Goal: Transaction & Acquisition: Obtain resource

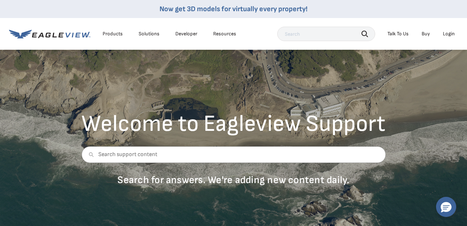
click at [449, 31] on div "Login" at bounding box center [449, 34] width 12 height 6
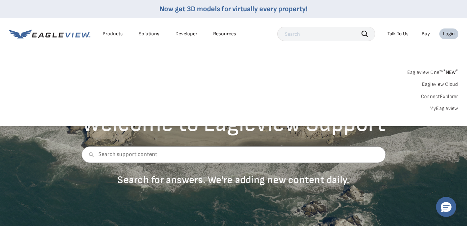
click at [443, 107] on link "MyEagleview" at bounding box center [444, 108] width 29 height 6
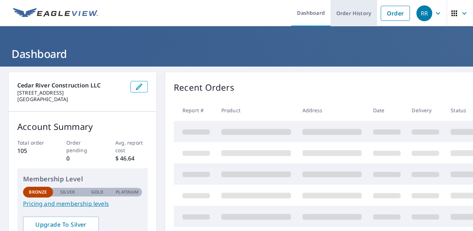
click at [338, 15] on link "Order History" at bounding box center [353, 13] width 46 height 26
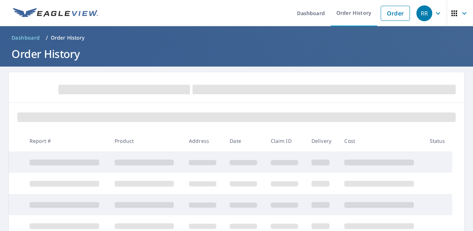
drag, startPoint x: 307, startPoint y: 9, endPoint x: 244, endPoint y: 8, distance: 63.4
click at [244, 8] on ul "Dashboard Order History Order" at bounding box center [257, 13] width 311 height 26
click at [52, 36] on p "Order History" at bounding box center [68, 37] width 34 height 7
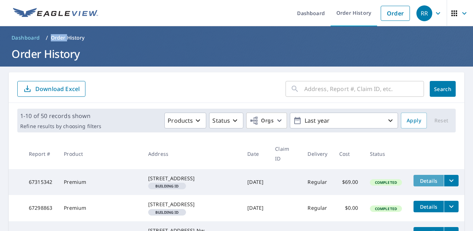
click at [421, 178] on span "Details" at bounding box center [429, 181] width 22 height 7
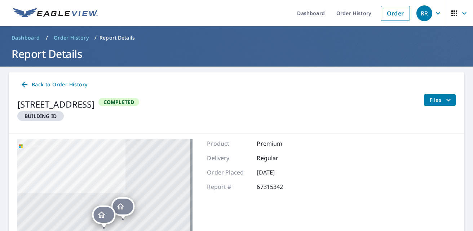
click at [431, 101] on span "Files" at bounding box center [440, 100] width 23 height 9
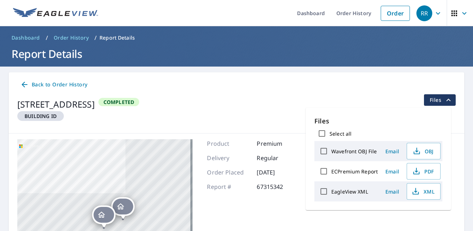
click at [384, 103] on div "[STREET_ADDRESS] Building ID Completed Files" at bounding box center [236, 110] width 438 height 33
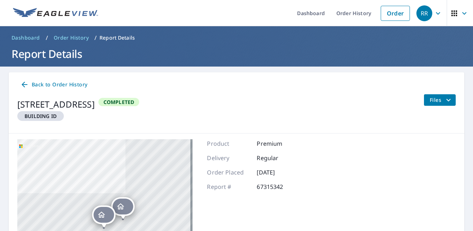
click at [36, 116] on em "Building ID" at bounding box center [40, 116] width 32 height 7
click at [55, 84] on span "Back to Order History" at bounding box center [53, 84] width 67 height 9
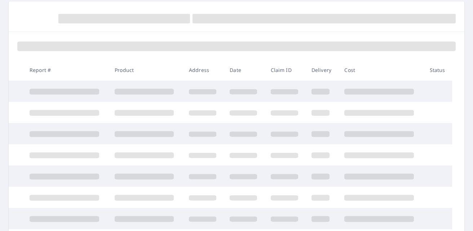
scroll to position [72, 0]
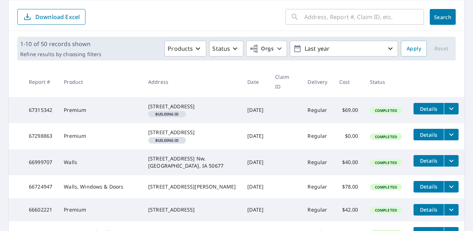
click at [447, 104] on icon "filesDropdownBtn-67315342" at bounding box center [451, 108] width 9 height 9
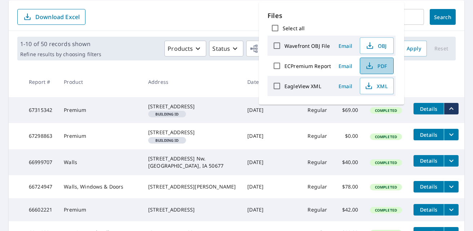
click at [373, 66] on span "PDF" at bounding box center [375, 66] width 23 height 9
